Goal: Information Seeking & Learning: Compare options

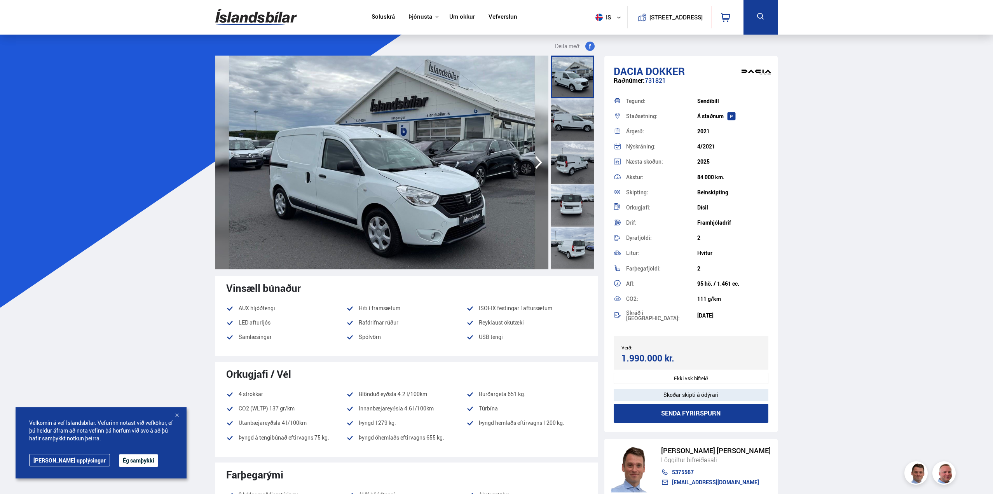
click at [568, 246] on div at bounding box center [572, 247] width 44 height 43
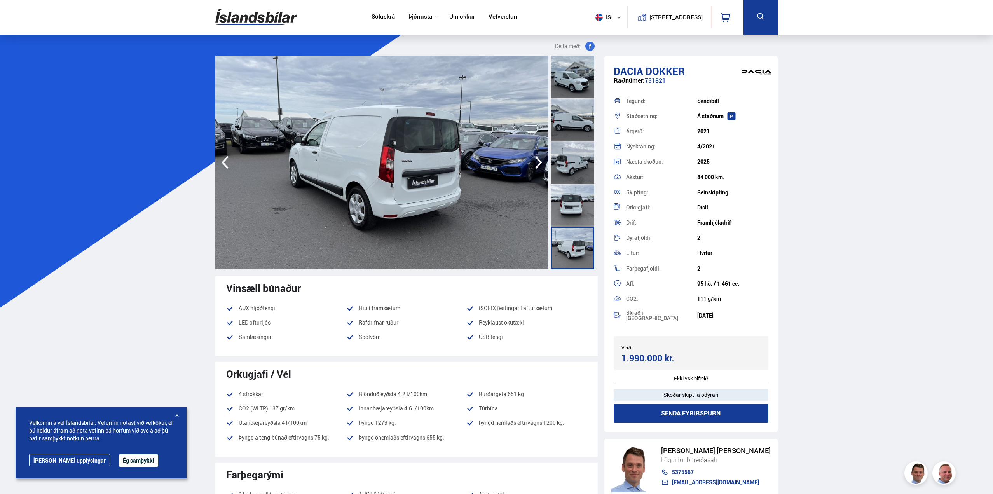
click at [379, 16] on link "Söluskrá" at bounding box center [382, 17] width 23 height 8
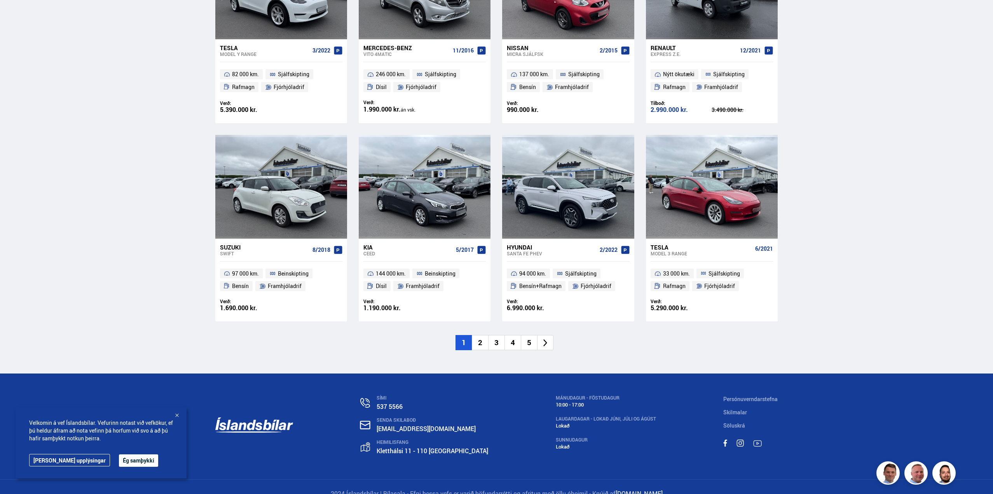
scroll to position [1054, 0]
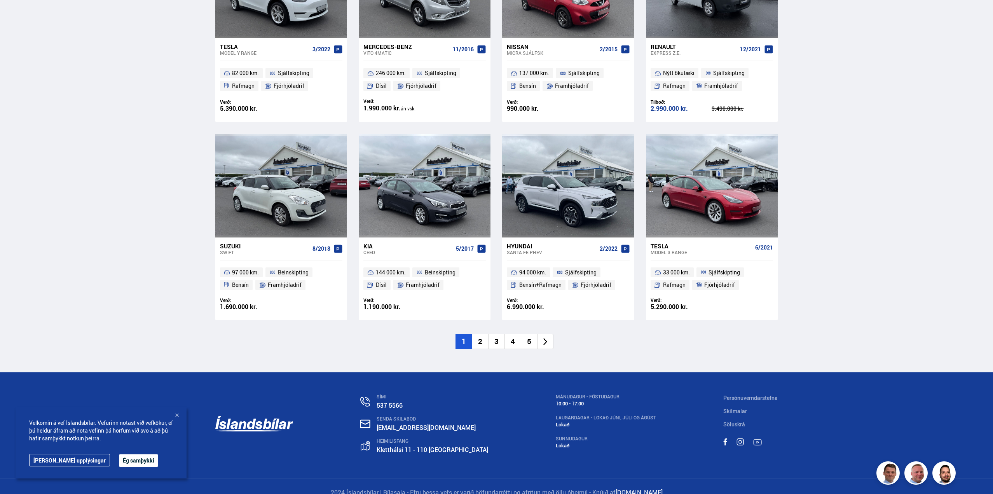
click at [479, 334] on li "2" at bounding box center [480, 341] width 16 height 15
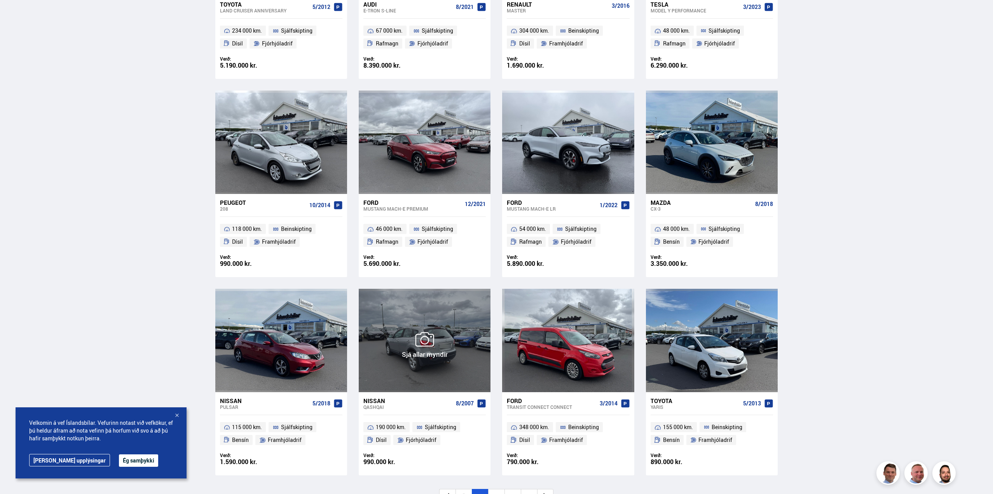
scroll to position [971, 0]
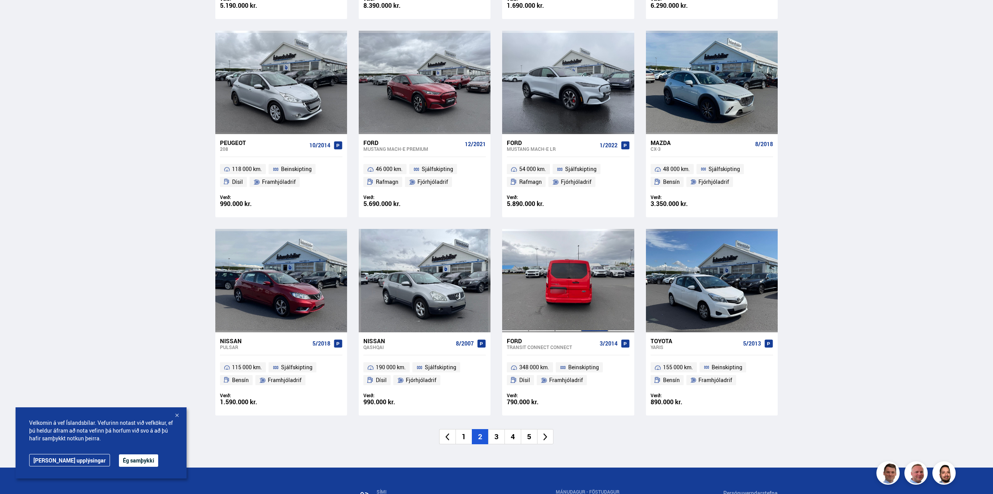
click at [600, 275] on div at bounding box center [594, 280] width 26 height 103
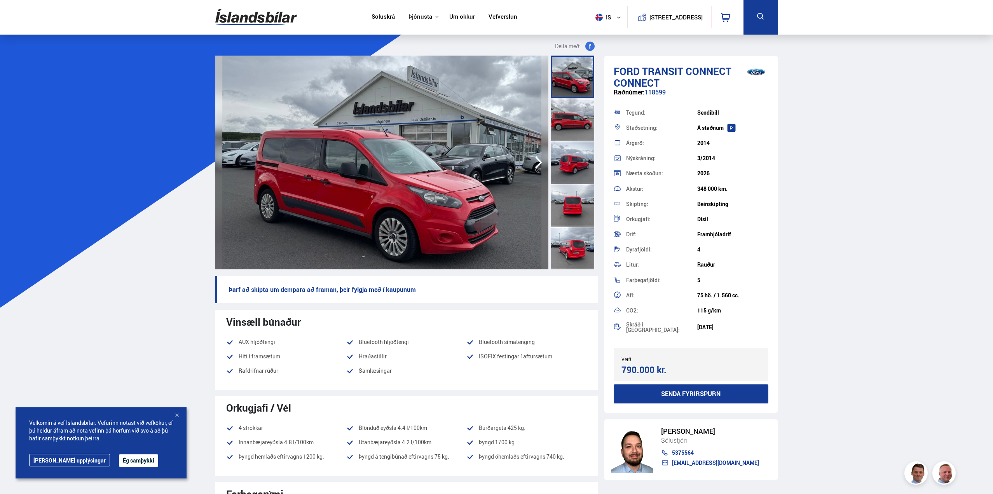
click at [568, 246] on div at bounding box center [572, 247] width 44 height 43
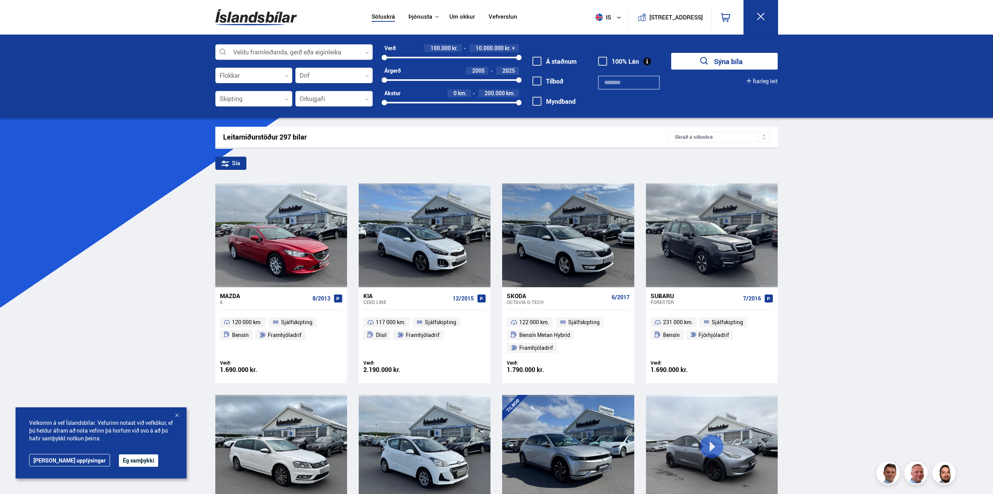
scroll to position [1054, 0]
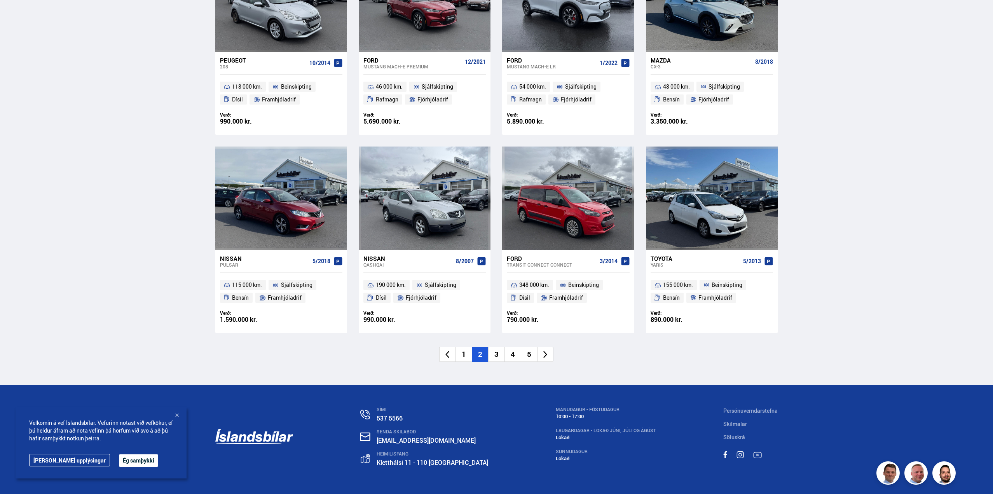
click at [499, 347] on li "3" at bounding box center [496, 354] width 16 height 15
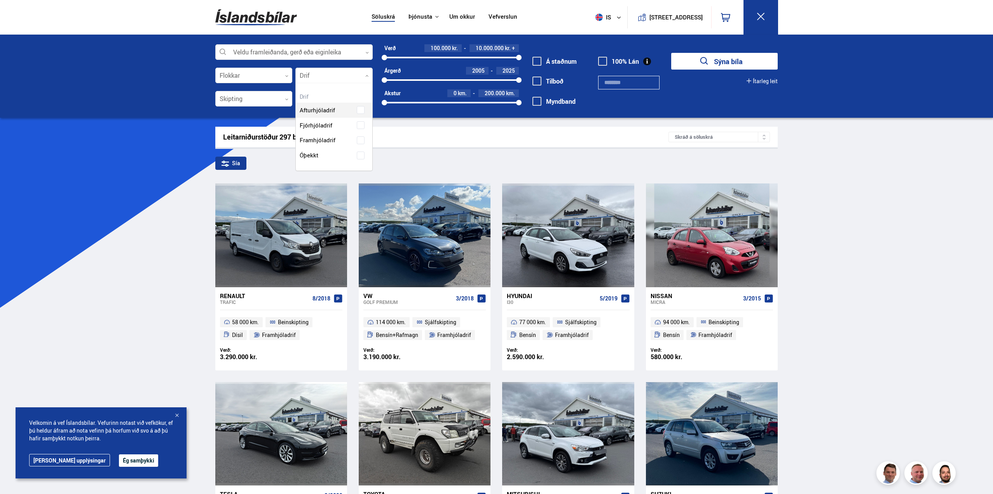
click at [368, 77] on icon at bounding box center [366, 75] width 3 height 3
click at [290, 99] on div at bounding box center [253, 99] width 77 height 16
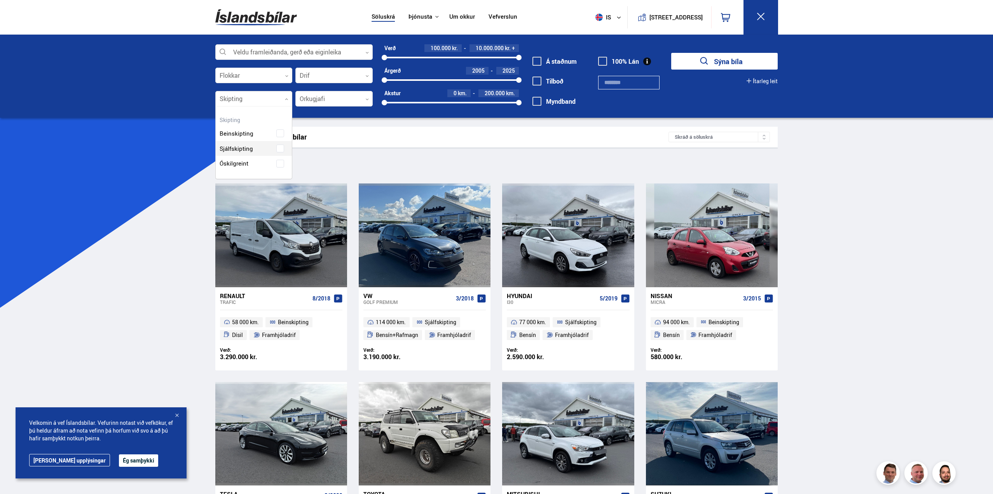
click at [239, 146] on div "Beinskipting Sjálfskipting Óskilgreint" at bounding box center [254, 142] width 77 height 57
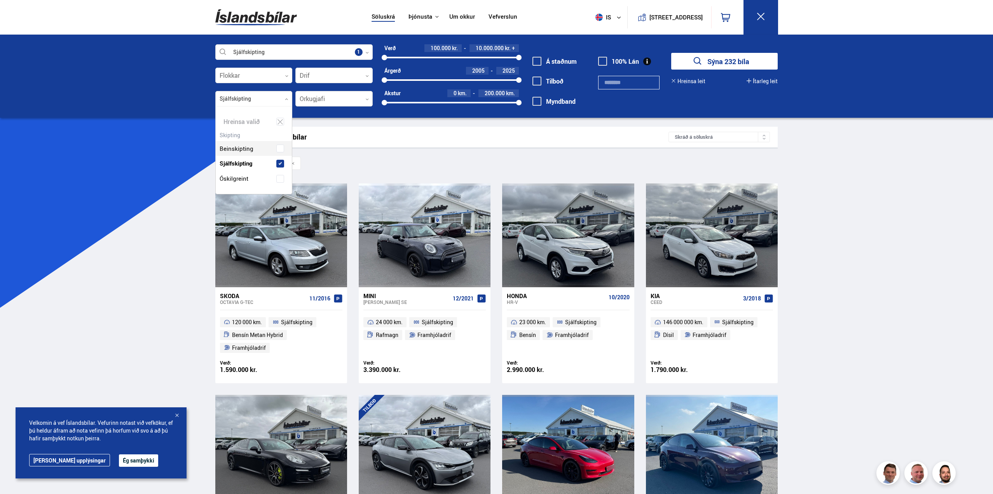
click at [370, 98] on div at bounding box center [333, 99] width 77 height 16
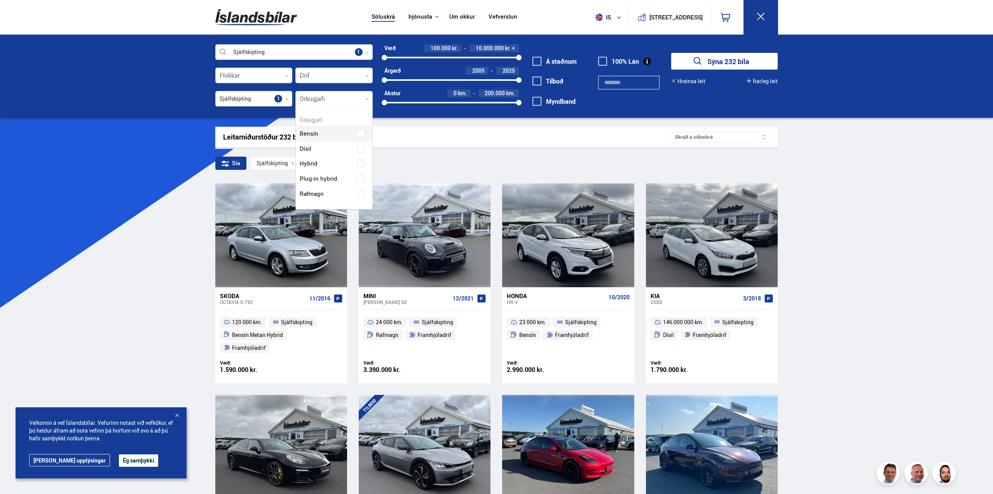
scroll to position [103, 76]
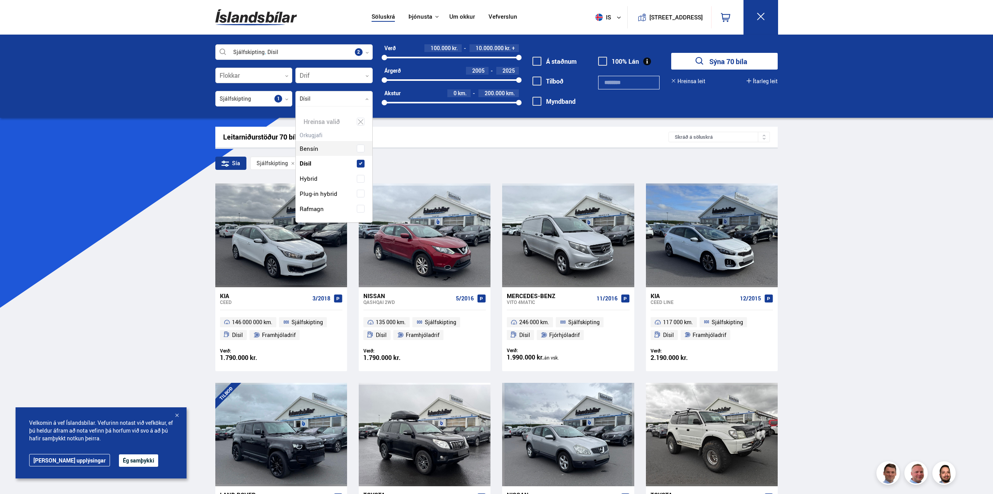
click at [287, 76] on icon at bounding box center [286, 75] width 3 height 3
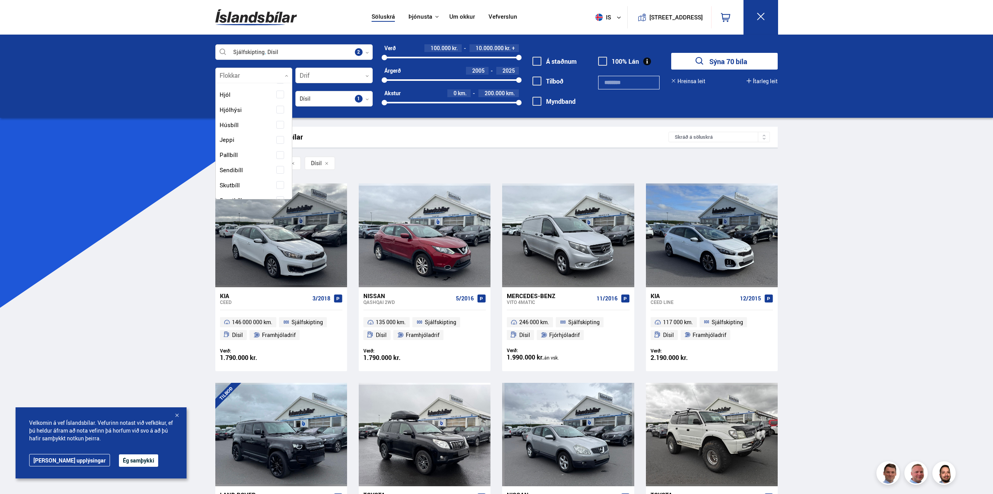
scroll to position [78, 0]
